Goal: Task Accomplishment & Management: Complete application form

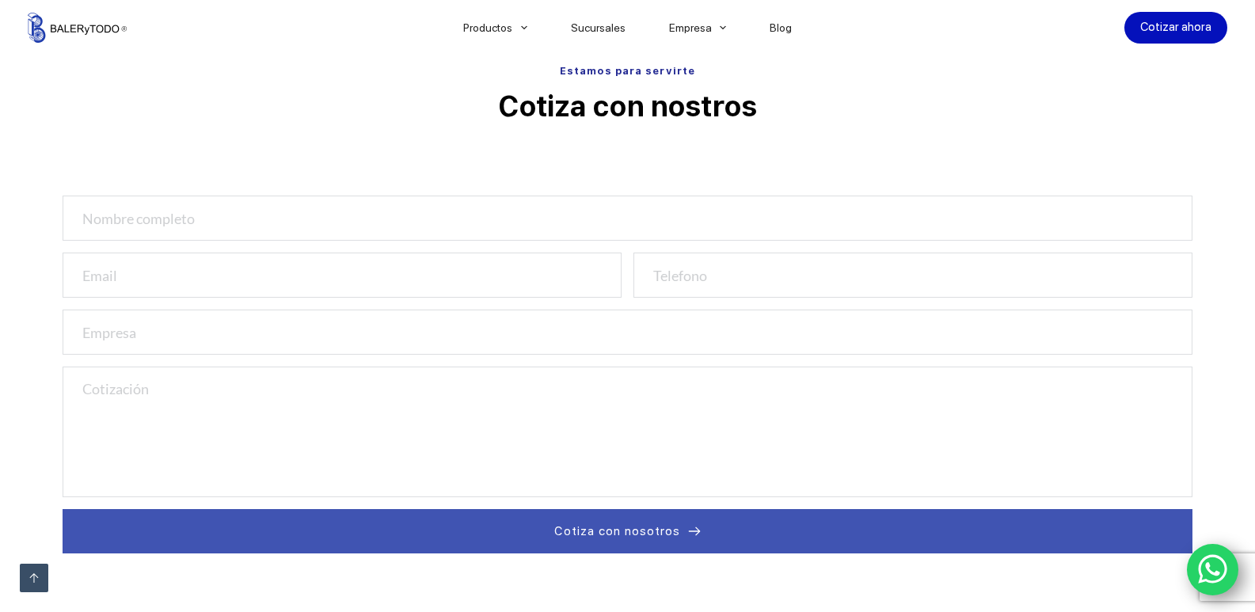
click at [63, 509] on button "Cotiza con nosotros" at bounding box center [628, 531] width 1130 height 44
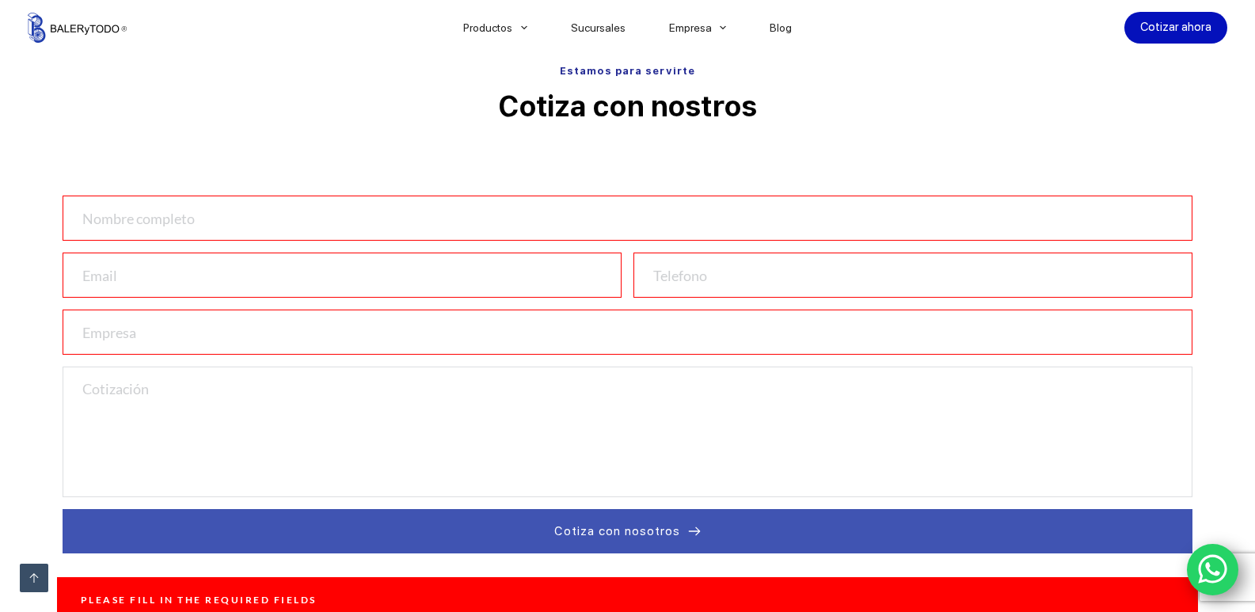
click at [116, 217] on input "text" at bounding box center [628, 218] width 1130 height 45
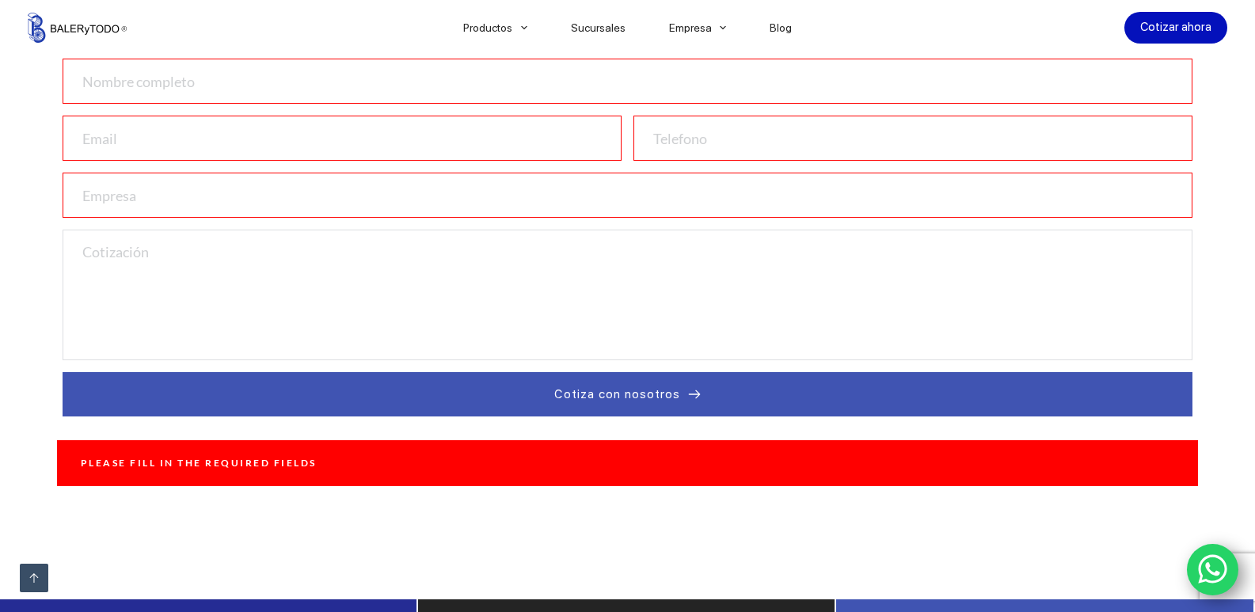
scroll to position [659, 0]
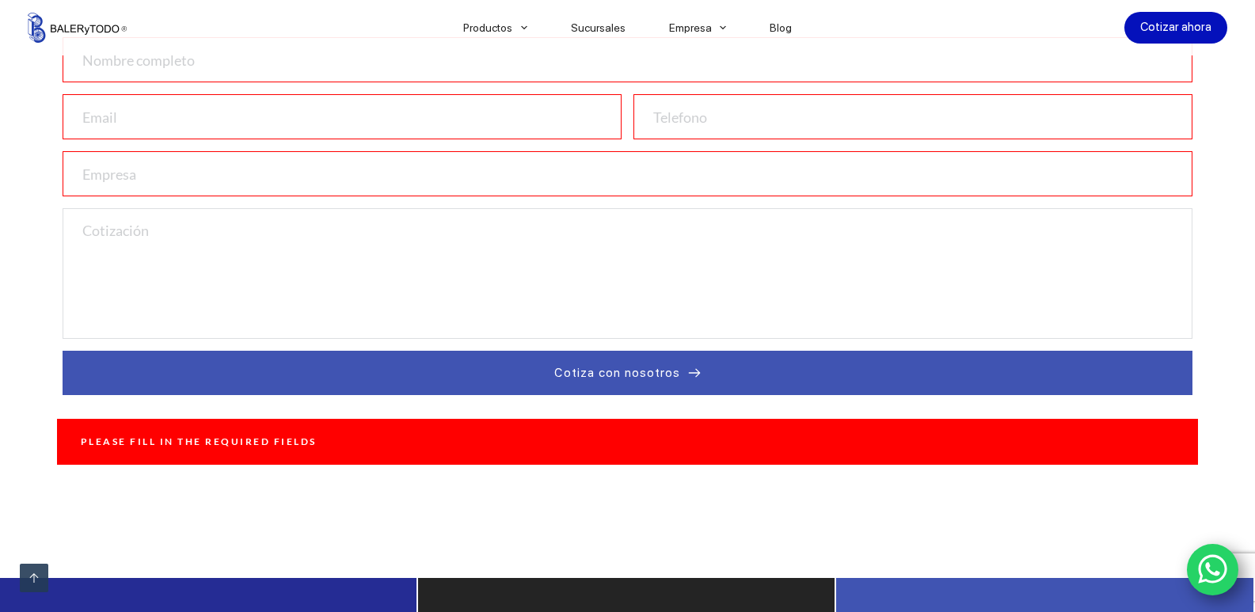
click at [118, 175] on input "text" at bounding box center [628, 173] width 1130 height 45
type input "CRODE MERIDA"
click at [162, 65] on input "text" at bounding box center [628, 59] width 1130 height 45
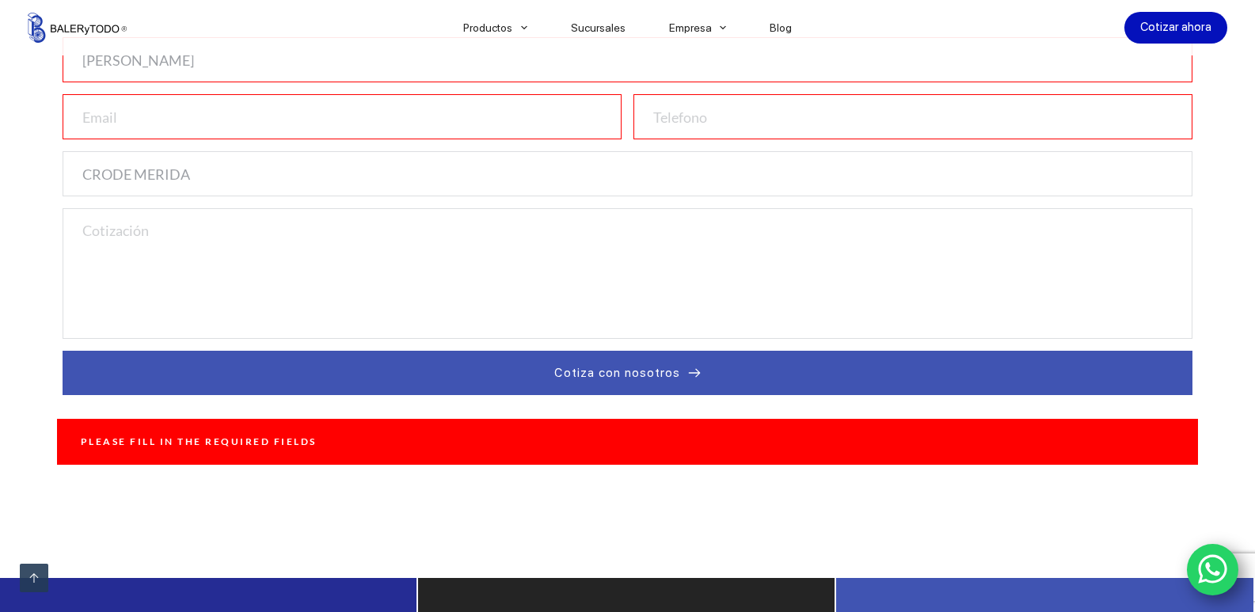
type input "JOSE EDUARDO CHAN DOMINGUEZ"
click at [116, 117] on input "email" at bounding box center [342, 116] width 559 height 45
type input "T"
type input "transitosmicroscopios@yahoo.com.mx"
click at [711, 126] on input "number" at bounding box center [912, 116] width 559 height 45
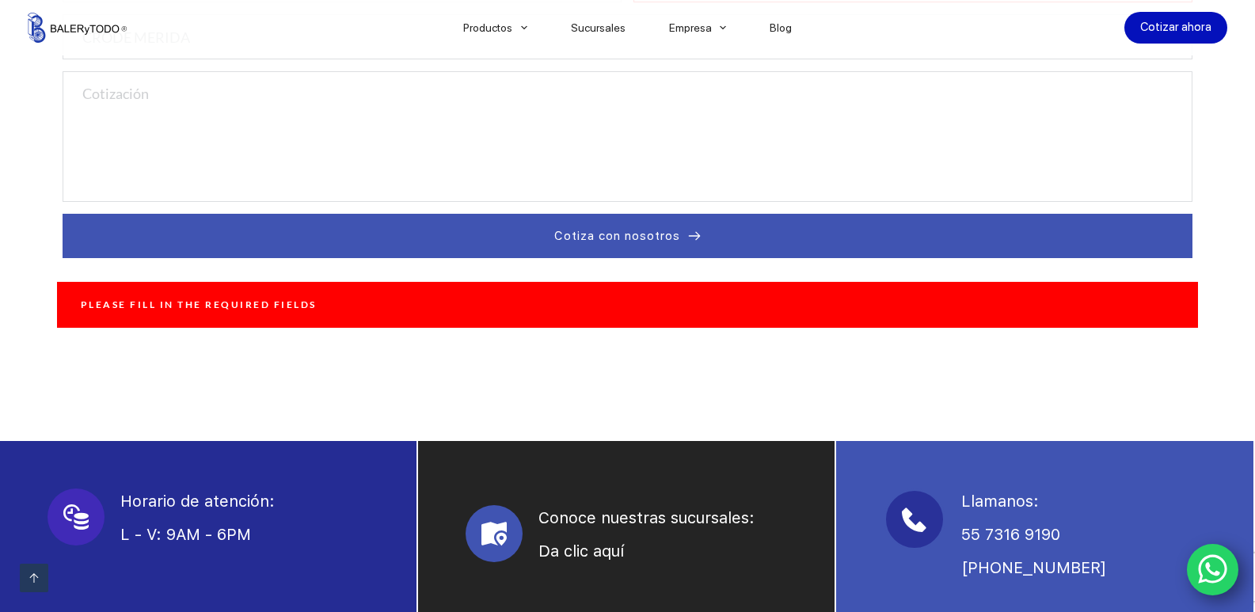
scroll to position [776, 0]
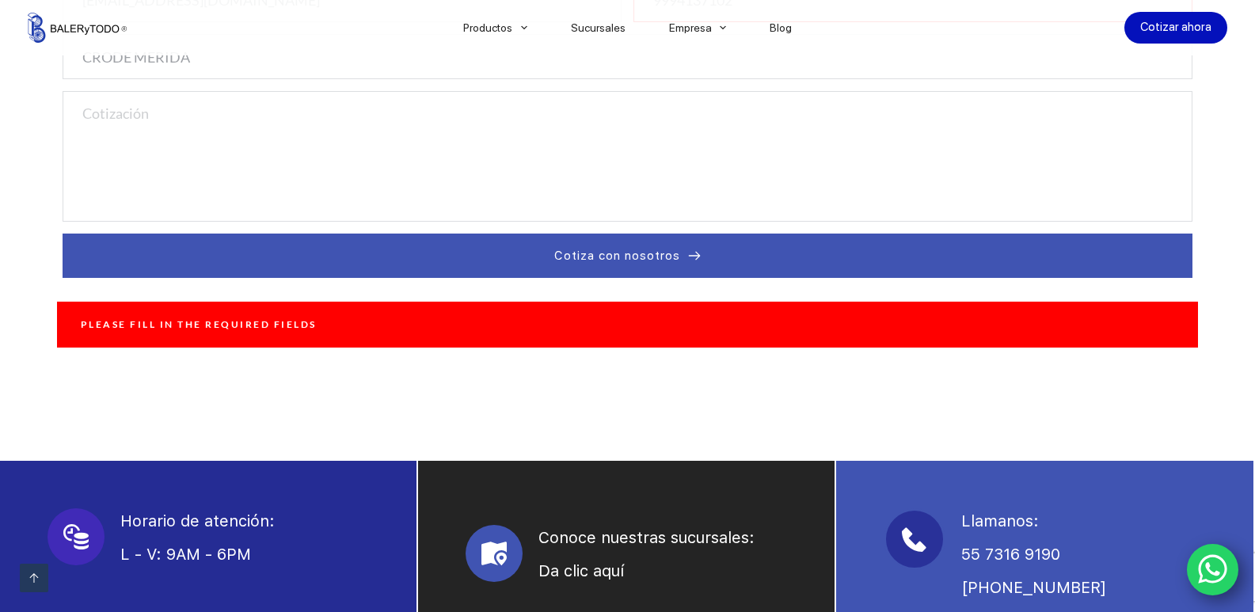
type input "9994137102"
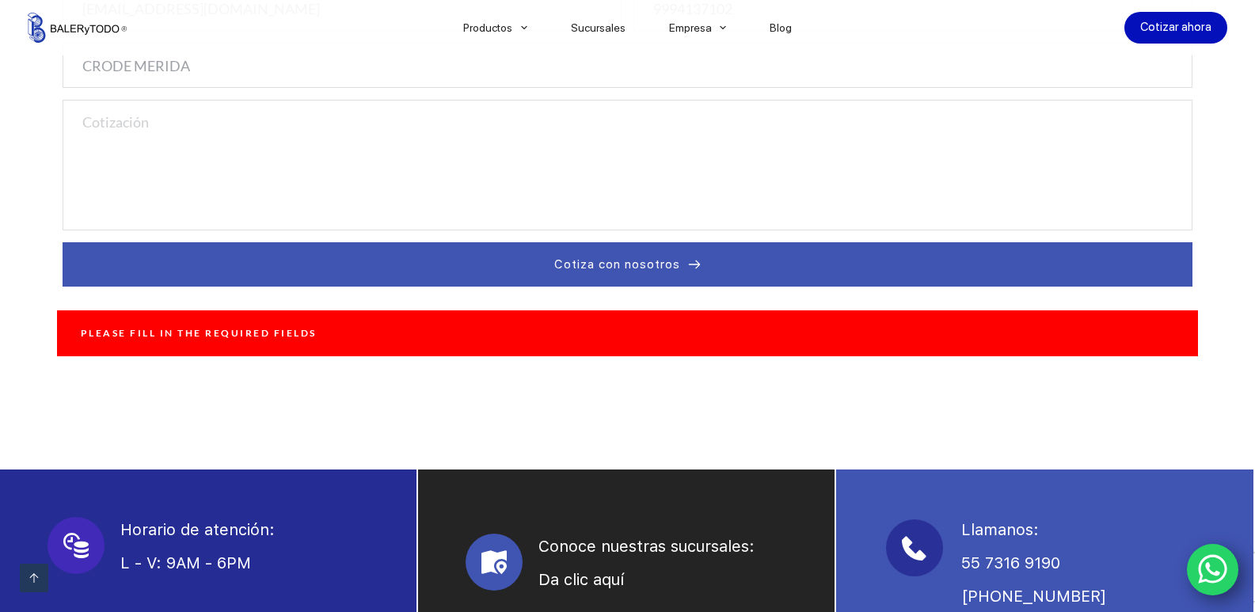
click at [113, 123] on textarea at bounding box center [628, 165] width 1130 height 131
click at [207, 127] on textarea "Solicitud de cotizacion de una banda de doble dentado" at bounding box center [628, 165] width 1130 height 131
click at [424, 128] on textarea "Solicitud de cotización de una banda de doble dentado" at bounding box center [628, 165] width 1130 height 131
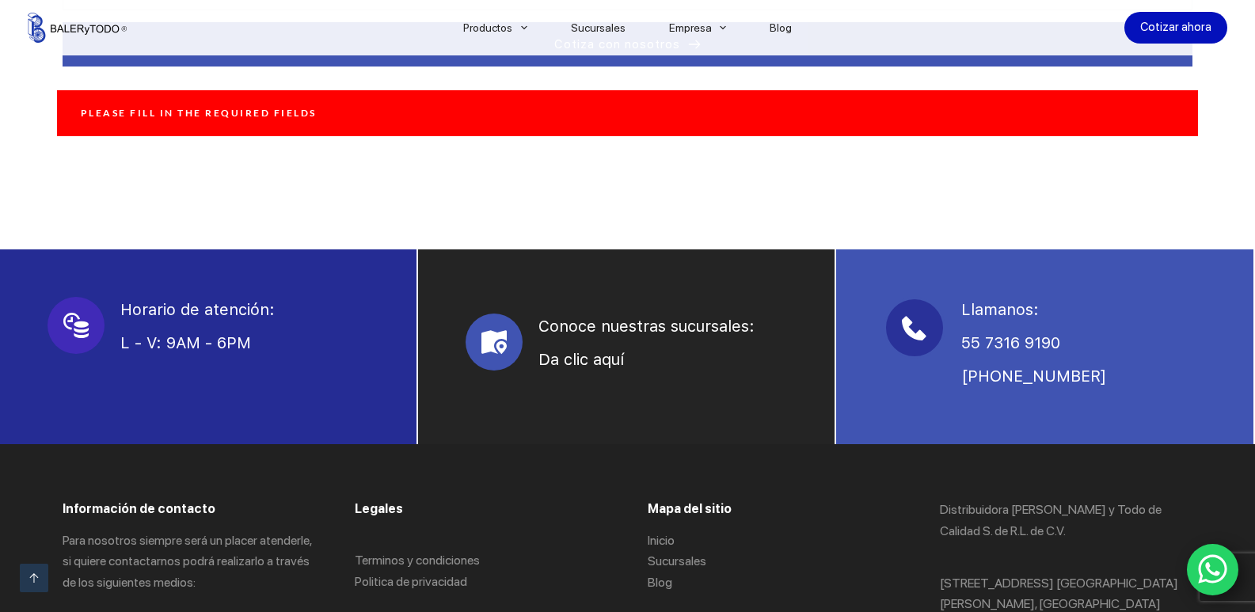
scroll to position [1005, 0]
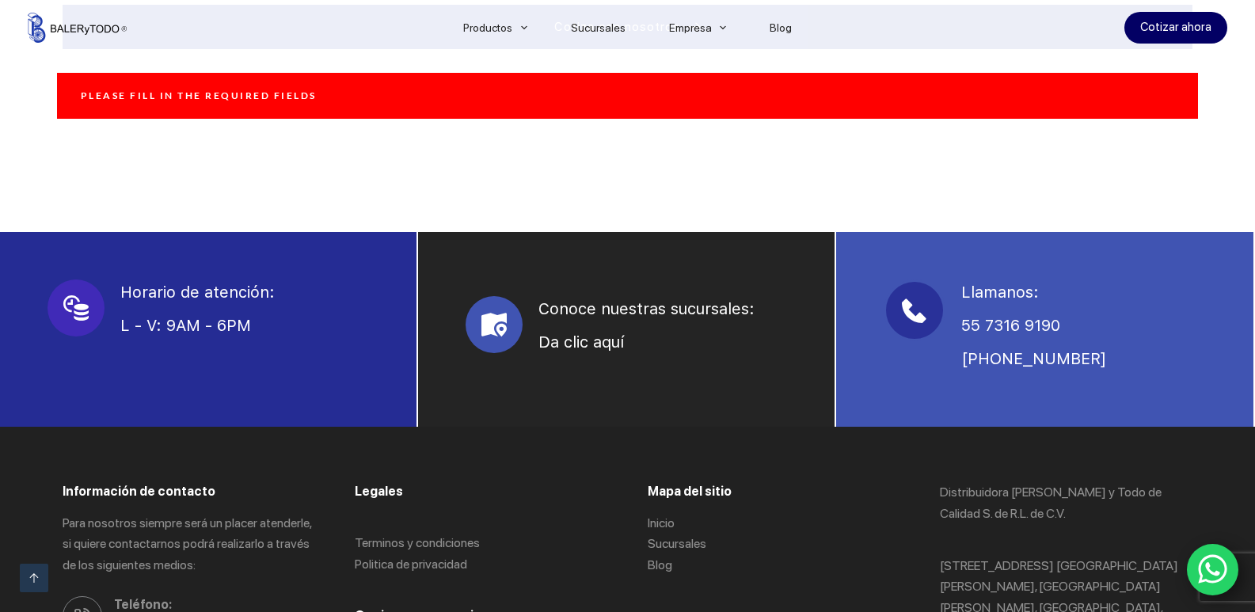
type textarea "Solicitud de cotización de una banda de doble dentado: paso diametral: 64 longi…"
click at [1186, 28] on link "Cotizar ahora" at bounding box center [1175, 28] width 103 height 32
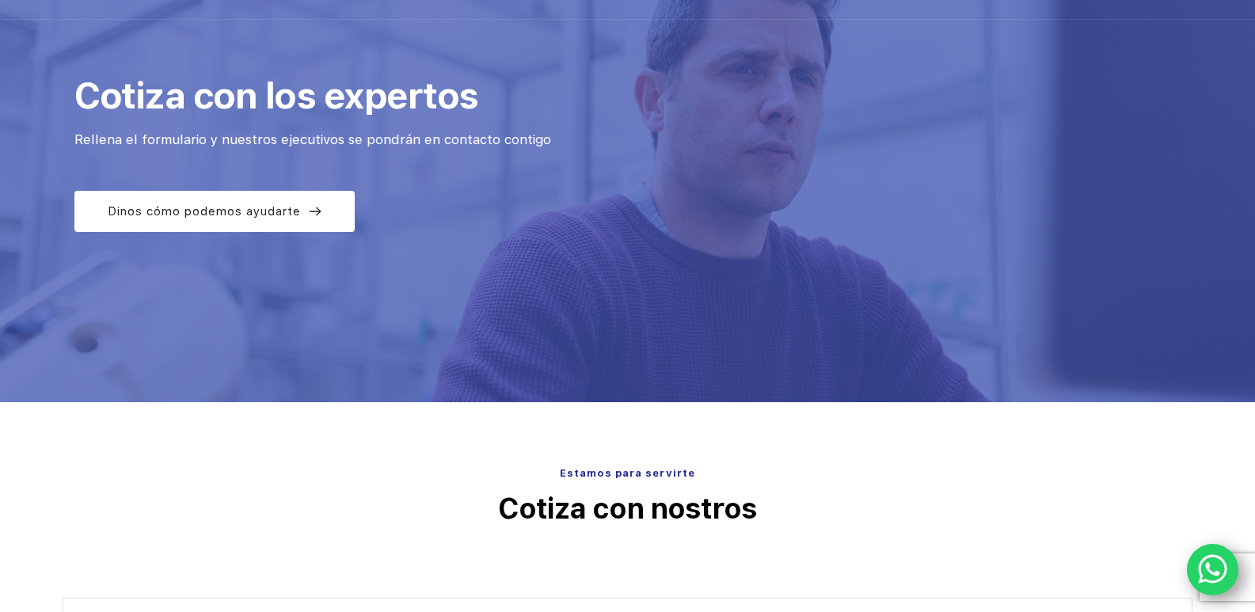
scroll to position [79, 0]
